Goal: Transaction & Acquisition: Subscribe to service/newsletter

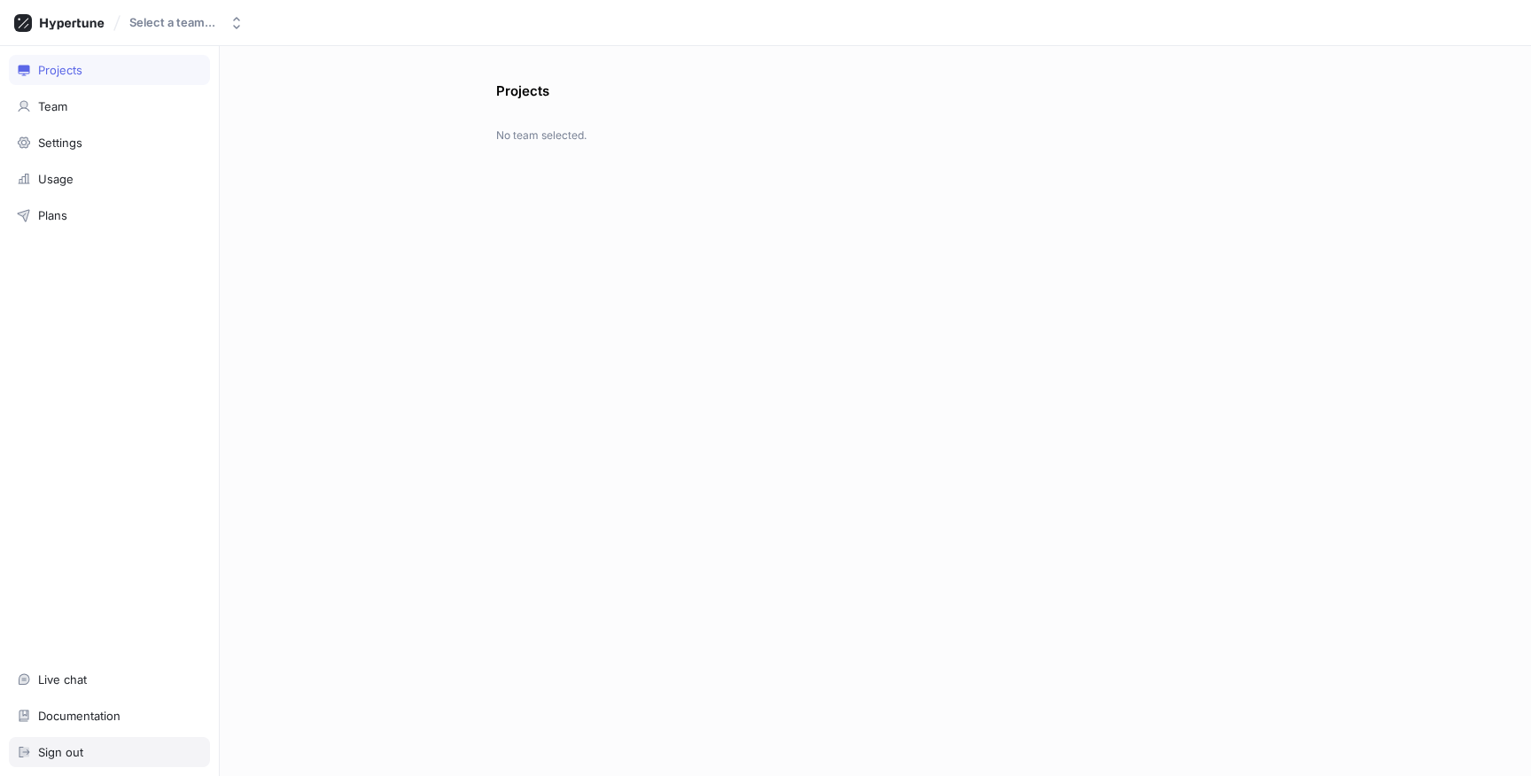
click at [72, 745] on div "Sign out" at bounding box center [60, 752] width 45 height 14
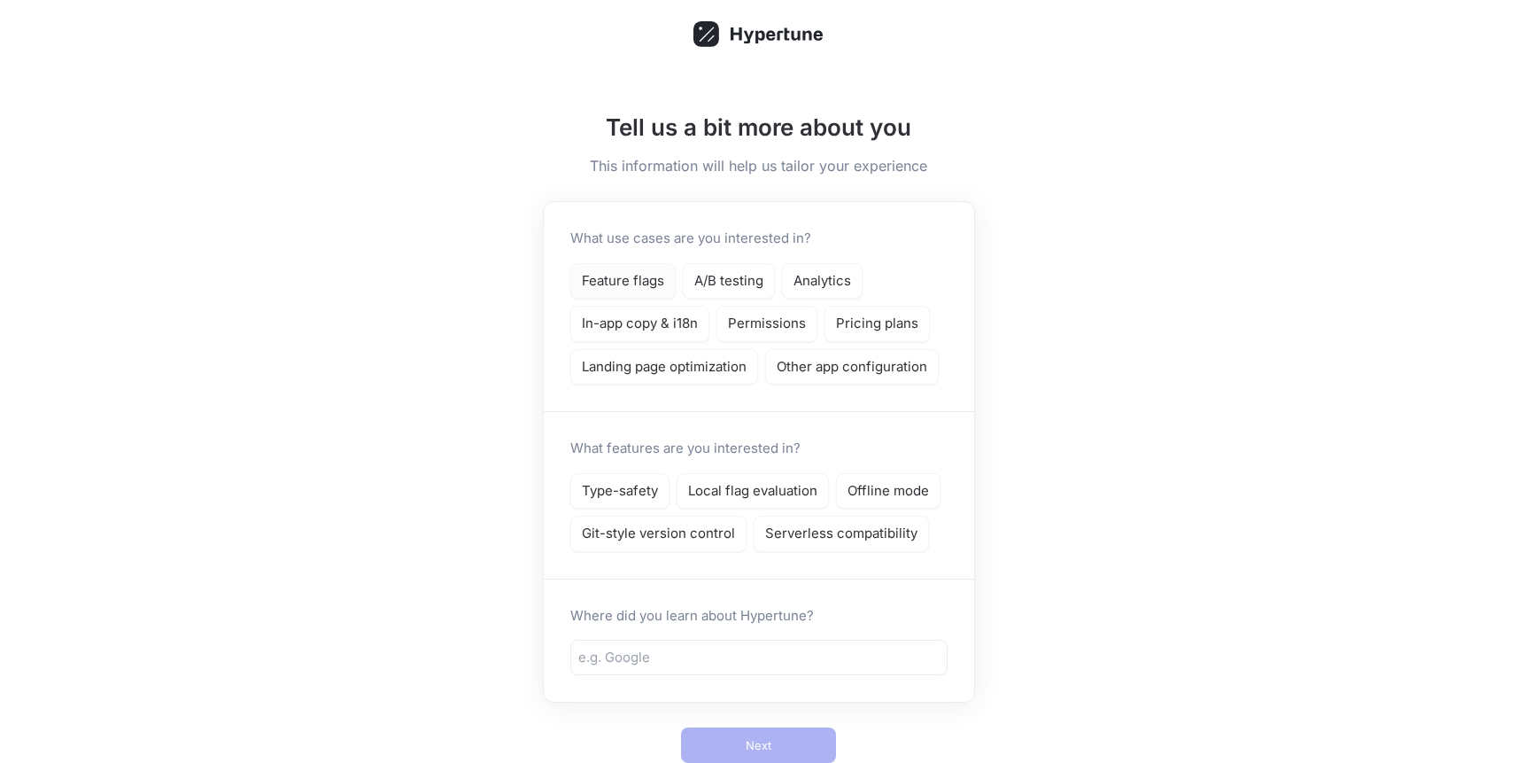
click at [632, 278] on p "Feature flags" at bounding box center [623, 281] width 82 height 20
click at [749, 290] on p "A/B testing" at bounding box center [728, 281] width 69 height 20
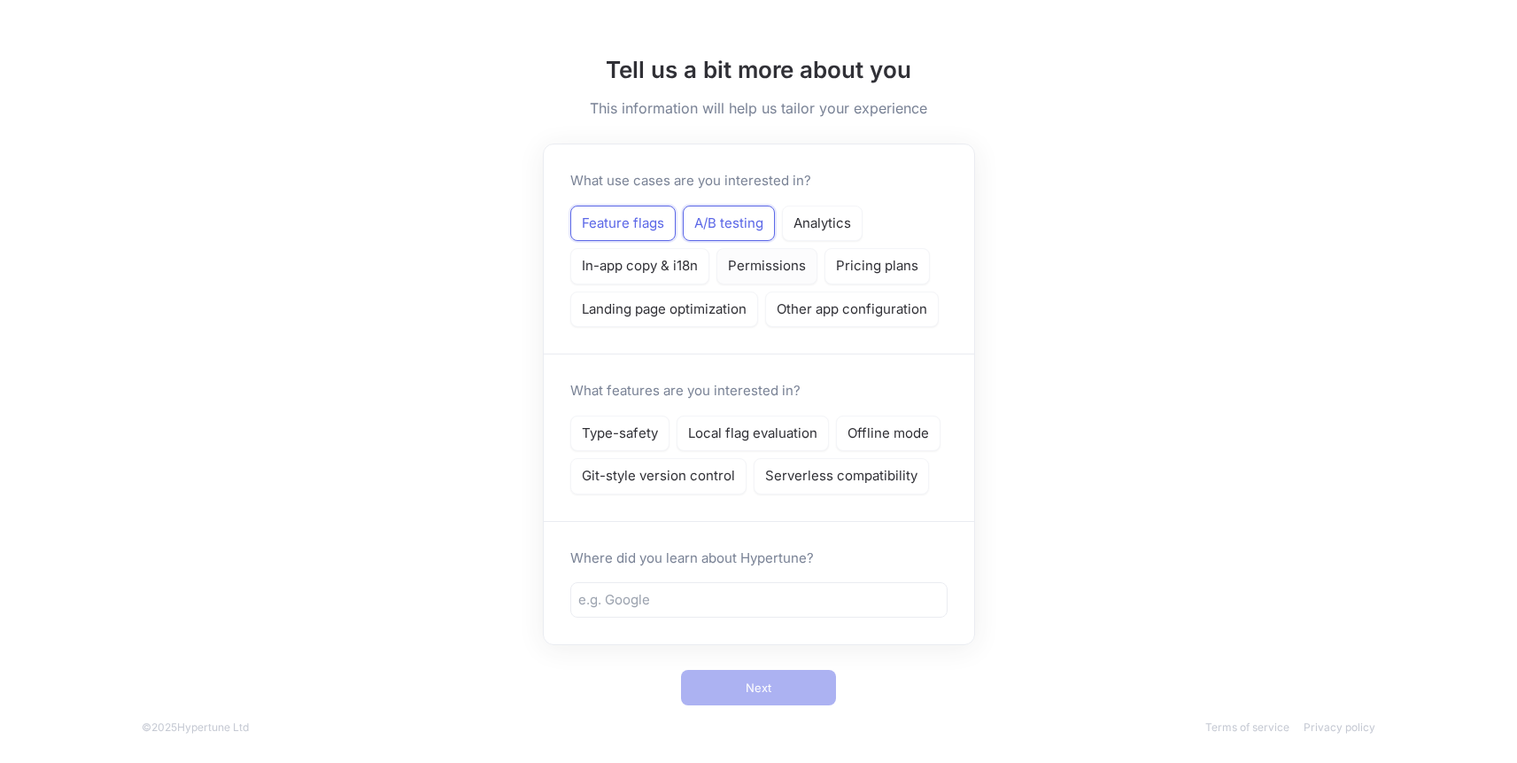
scroll to position [58, 0]
click at [832, 312] on p "Other app configuration" at bounding box center [852, 309] width 151 height 20
click at [625, 431] on p "Type-safety" at bounding box center [620, 433] width 76 height 20
click at [693, 480] on p "Git-style version control" at bounding box center [658, 475] width 153 height 20
click at [823, 469] on p "Serverless compatibility" at bounding box center [841, 475] width 152 height 20
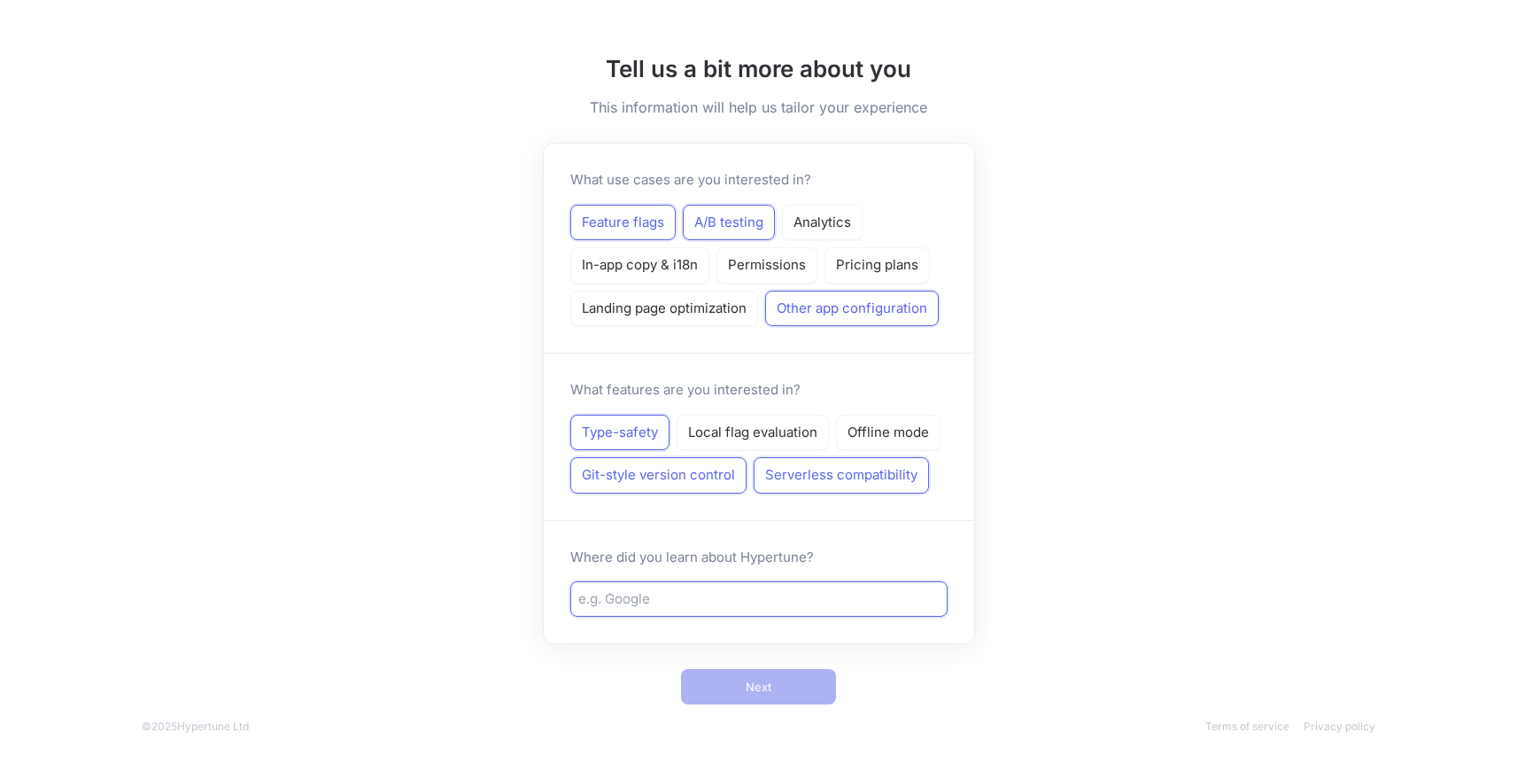
click at [741, 601] on input "text" at bounding box center [758, 599] width 361 height 20
click at [712, 602] on input "text" at bounding box center [758, 599] width 361 height 20
type input "work"
click at [785, 726] on div at bounding box center [727, 726] width 928 height 16
click at [764, 681] on span "Next" at bounding box center [759, 686] width 26 height 11
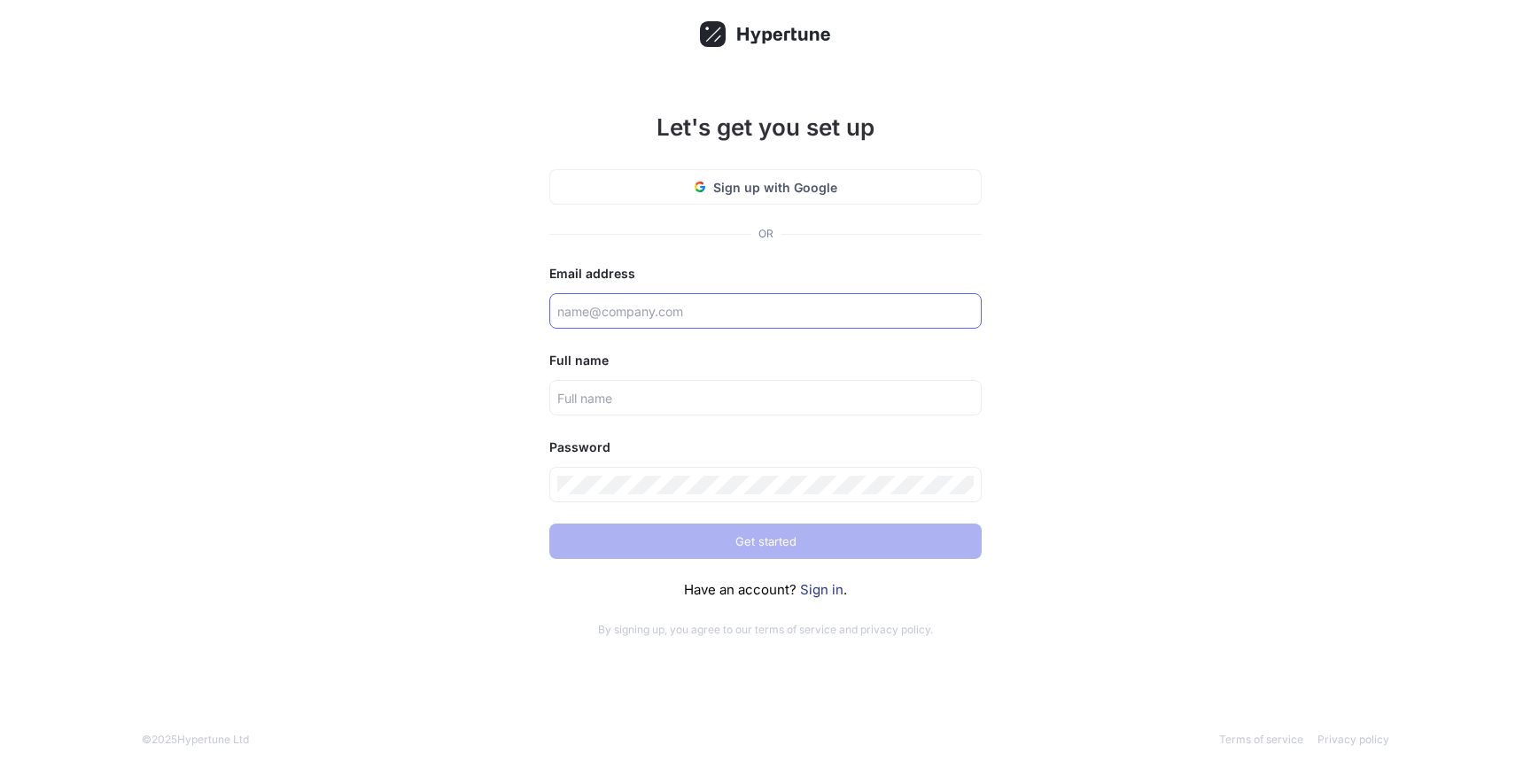
click at [695, 321] on div at bounding box center [765, 310] width 432 height 35
click at [676, 310] on input "text" at bounding box center [765, 311] width 416 height 19
type input "[EMAIL_ADDRESS][DOMAIN_NAME]"
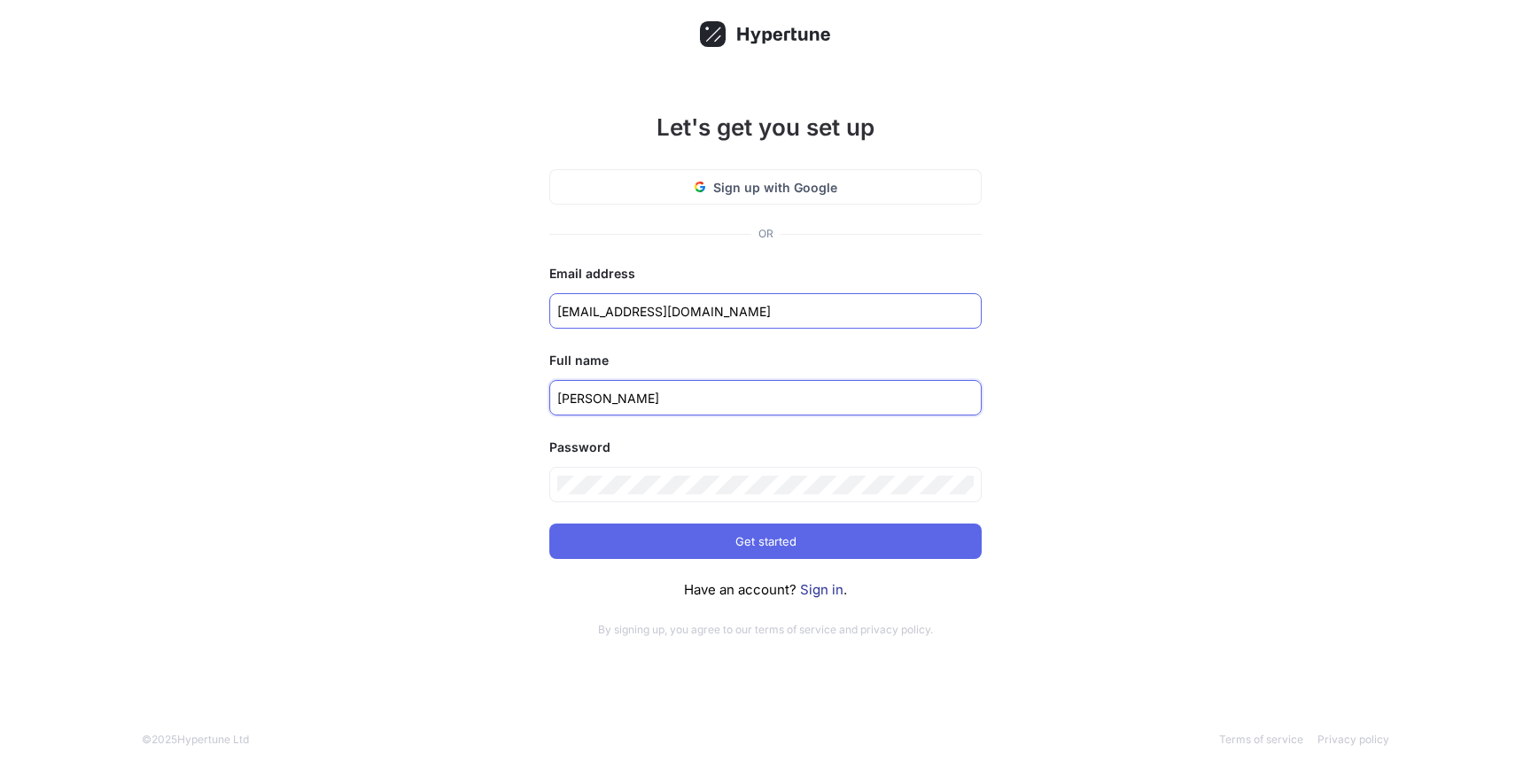
type input "[PERSON_NAME]"
click at [0, 775] on com-1password-button at bounding box center [0, 776] width 0 height 0
click at [401, 459] on div "Let's get you set up Sign up with Google OR Email address [EMAIL_ADDRESS][DOMAI…" at bounding box center [765, 388] width 1531 height 776
click at [725, 536] on button "Get started" at bounding box center [765, 541] width 432 height 35
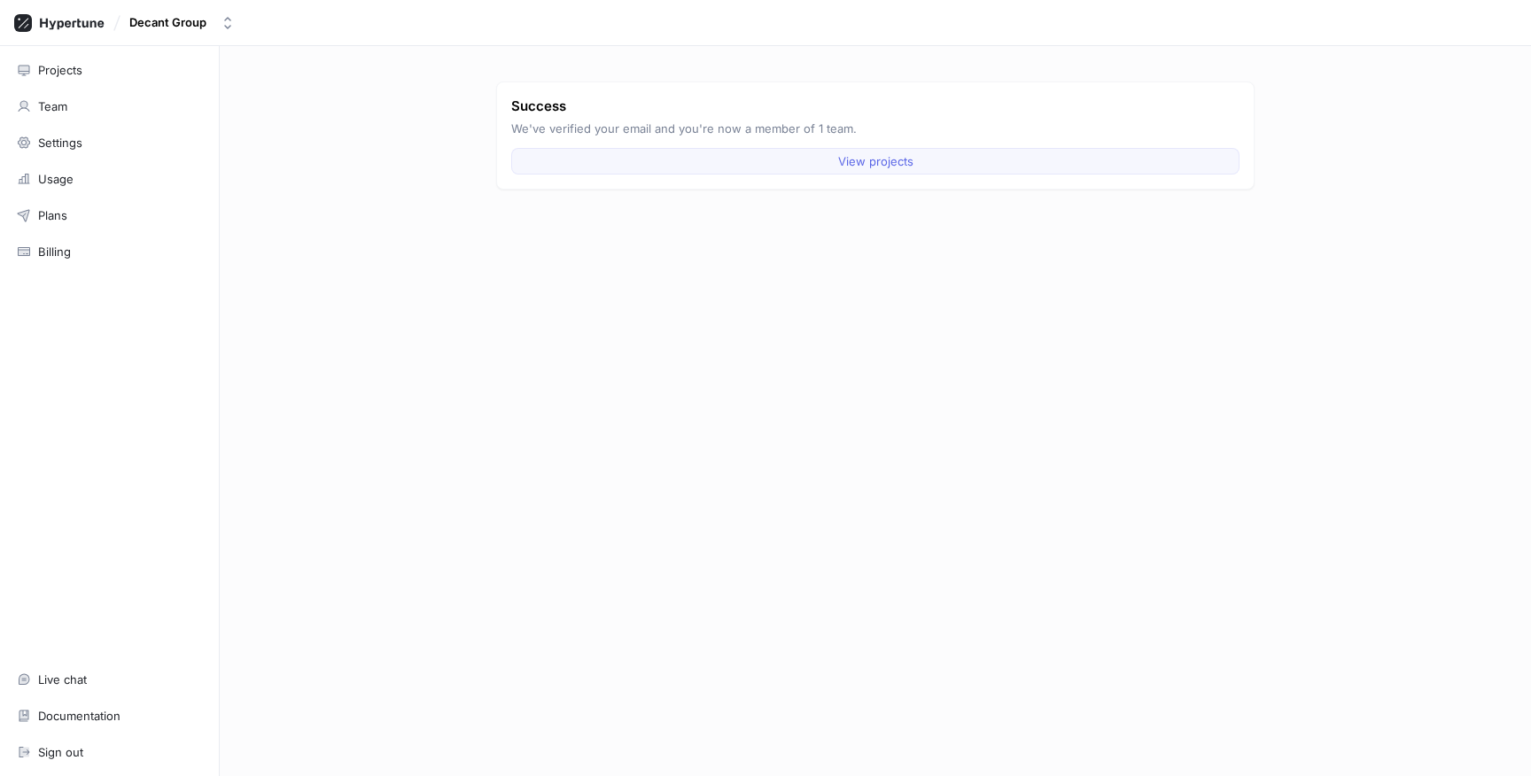
click at [746, 170] on button "View projects" at bounding box center [875, 161] width 728 height 27
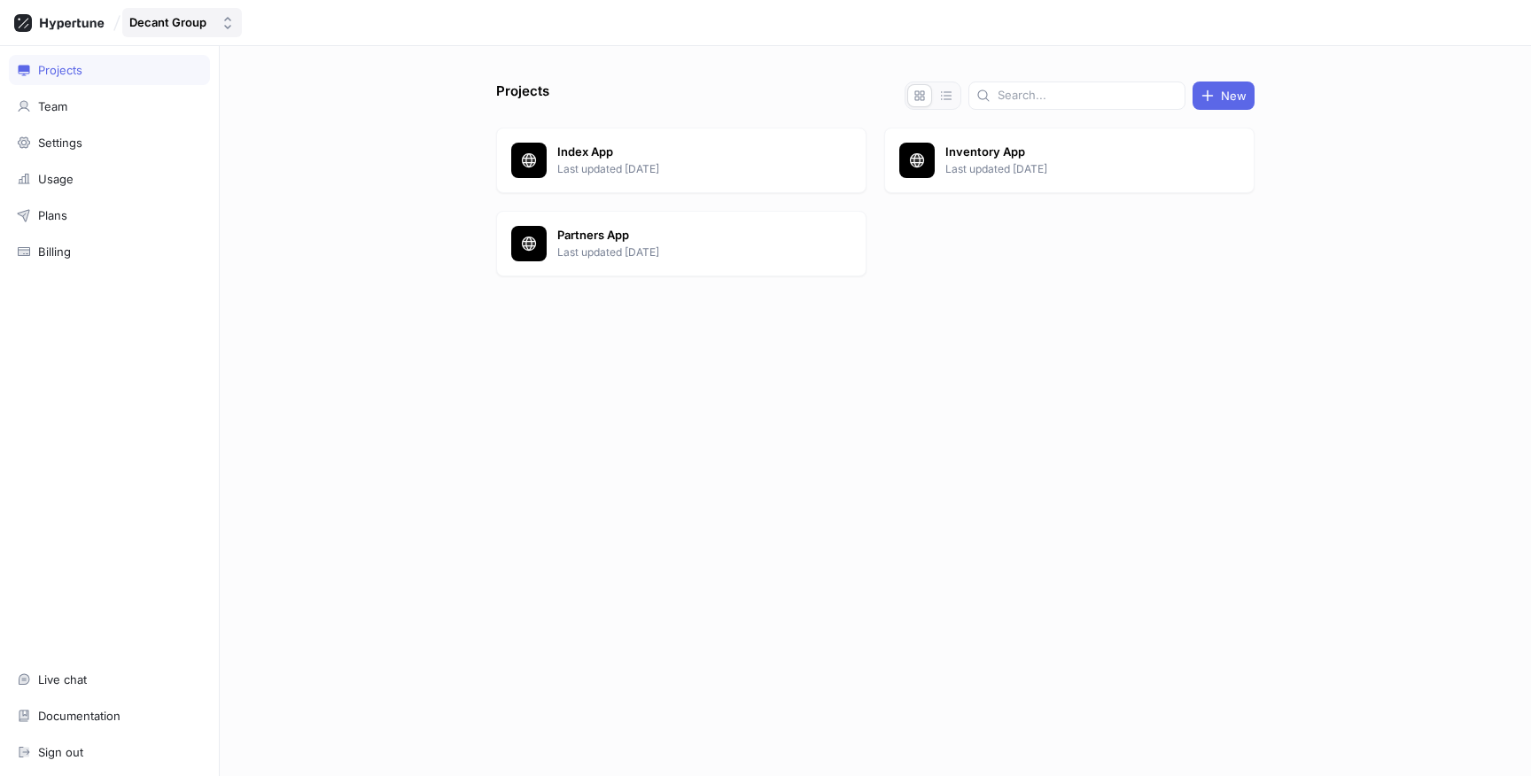
click at [200, 14] on button "Decant Group" at bounding box center [182, 22] width 120 height 29
click at [438, 66] on div "Projects New Index App Last updated [DATE] Inventory App Last updated [DATE] Pa…" at bounding box center [875, 411] width 1311 height 730
